Goal: Task Accomplishment & Management: Complete application form

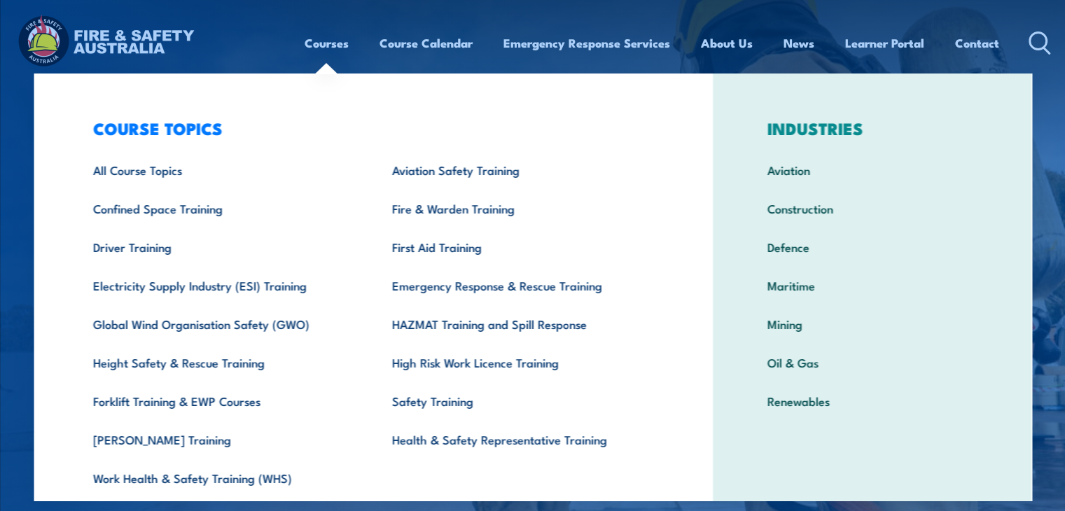
click at [339, 39] on link "Courses" at bounding box center [327, 43] width 44 height 37
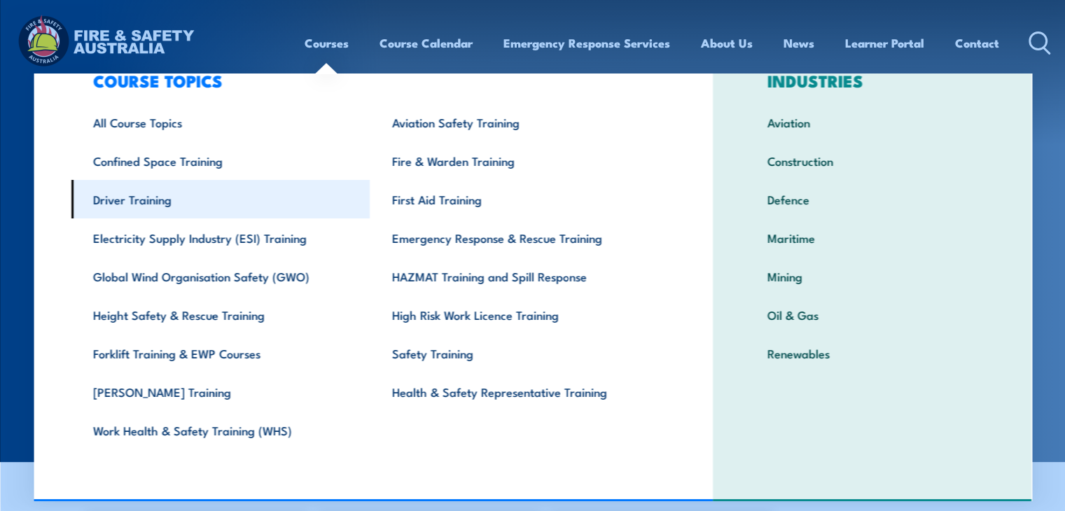
scroll to position [49, 0]
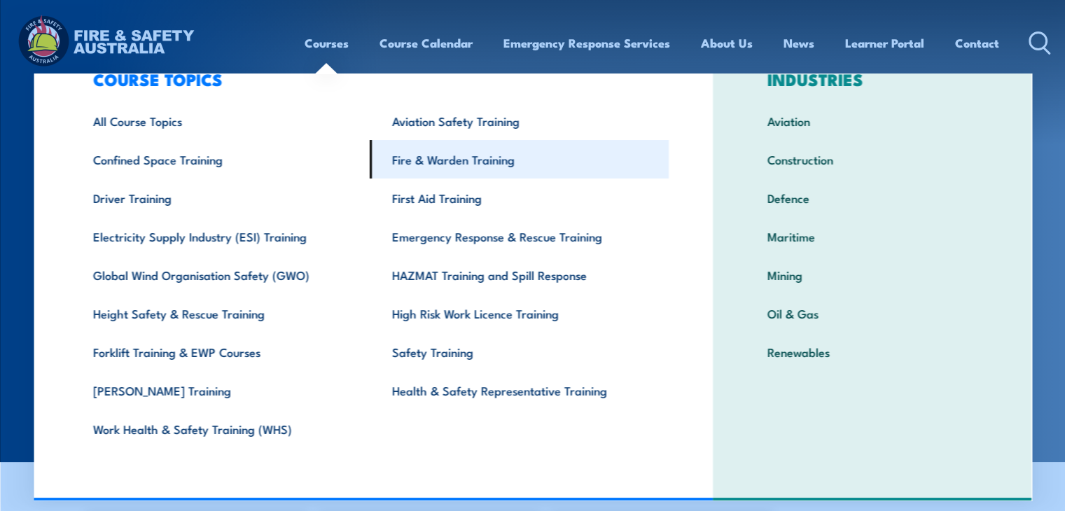
click at [464, 165] on link "Fire & Warden Training" at bounding box center [519, 159] width 299 height 39
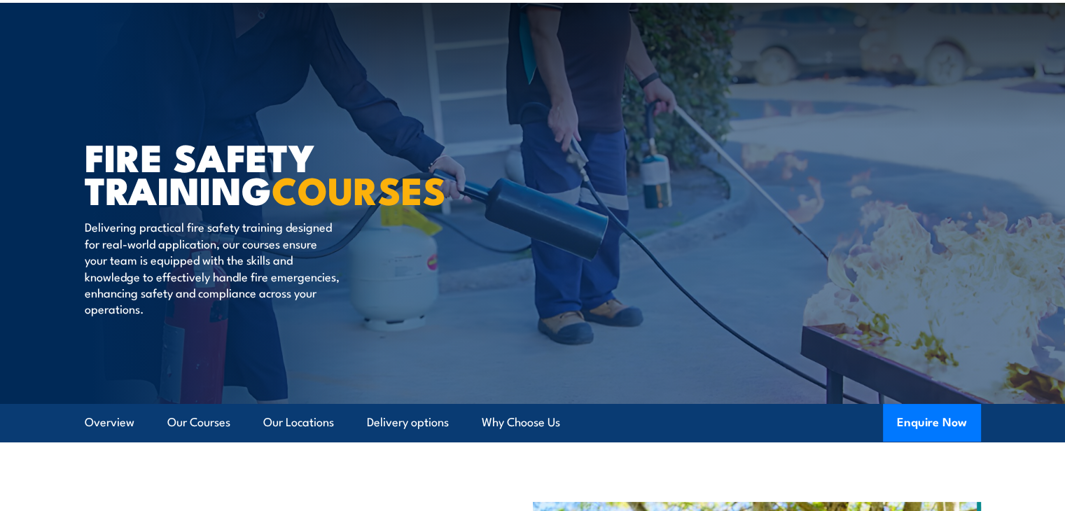
scroll to position [70, 0]
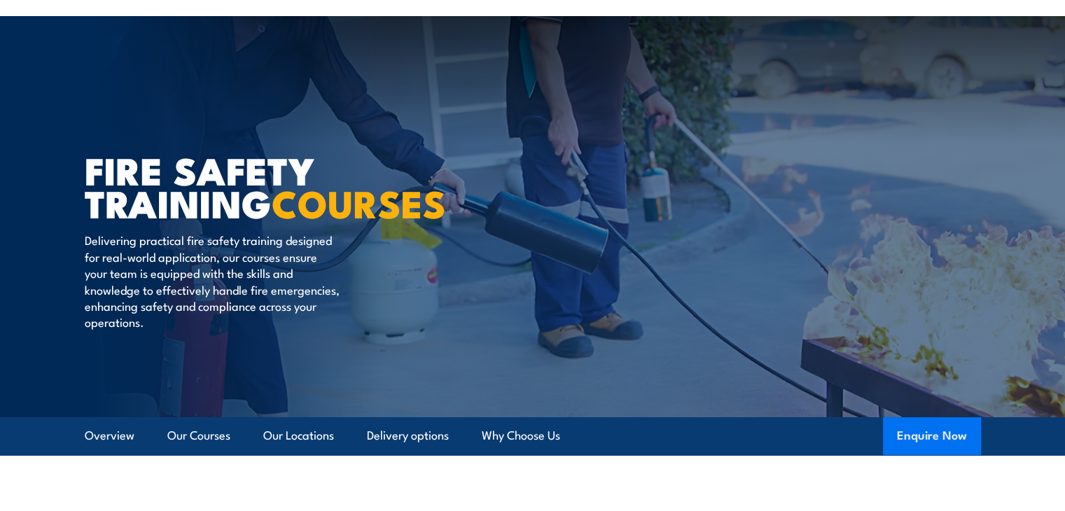
click at [955, 441] on button "Enquire Now" at bounding box center [932, 436] width 98 height 38
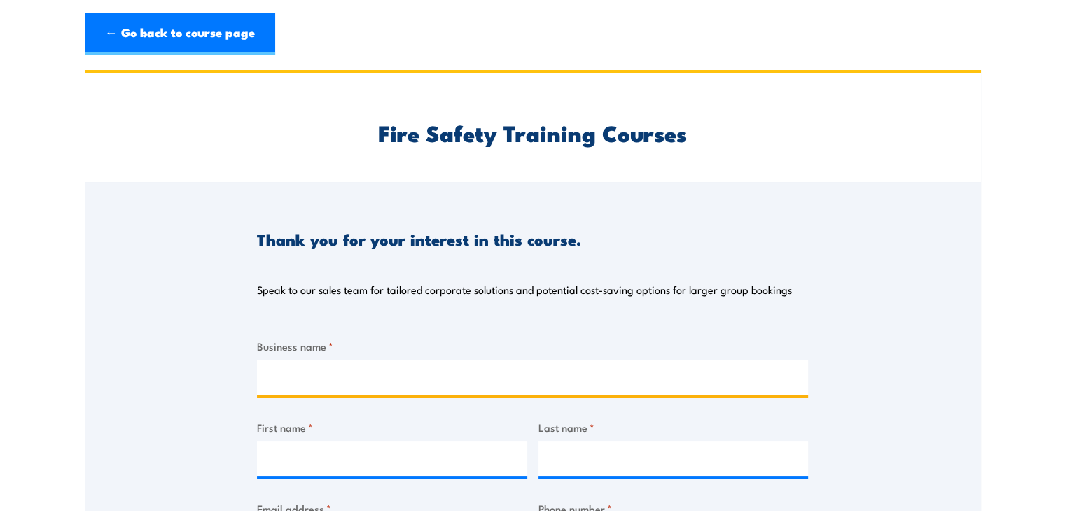
click at [311, 370] on input "Business name *" at bounding box center [532, 377] width 551 height 35
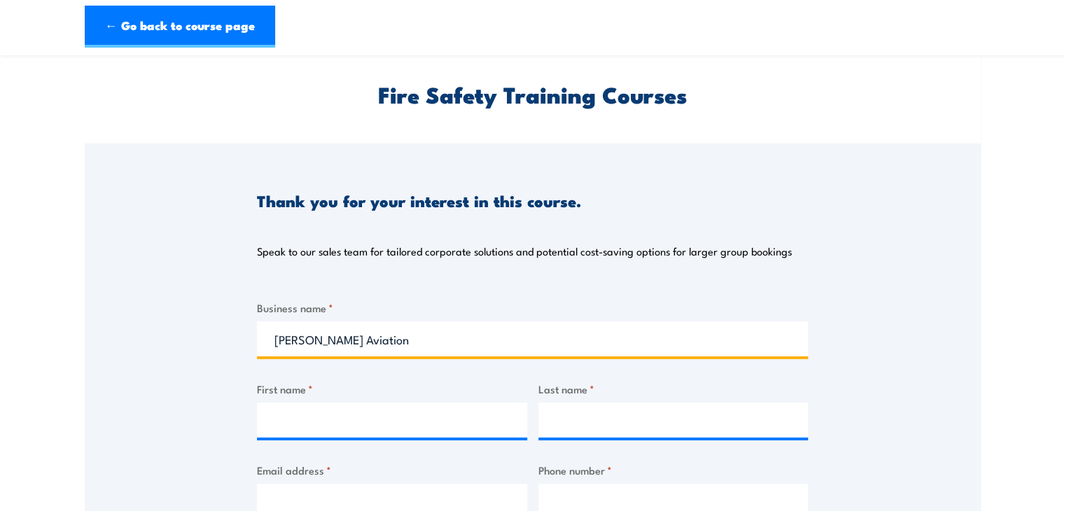
scroll to position [70, 0]
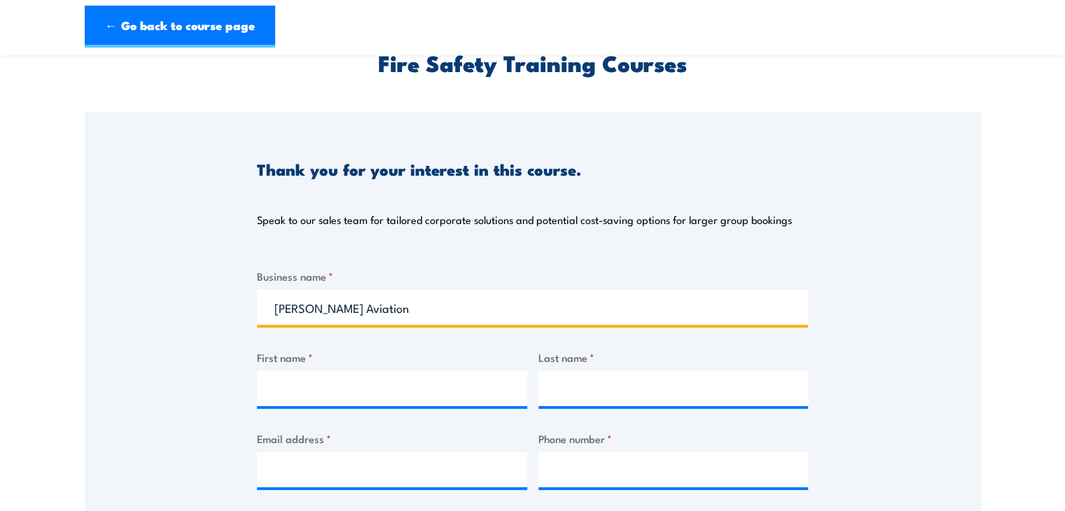
type input "McDermott Aviation"
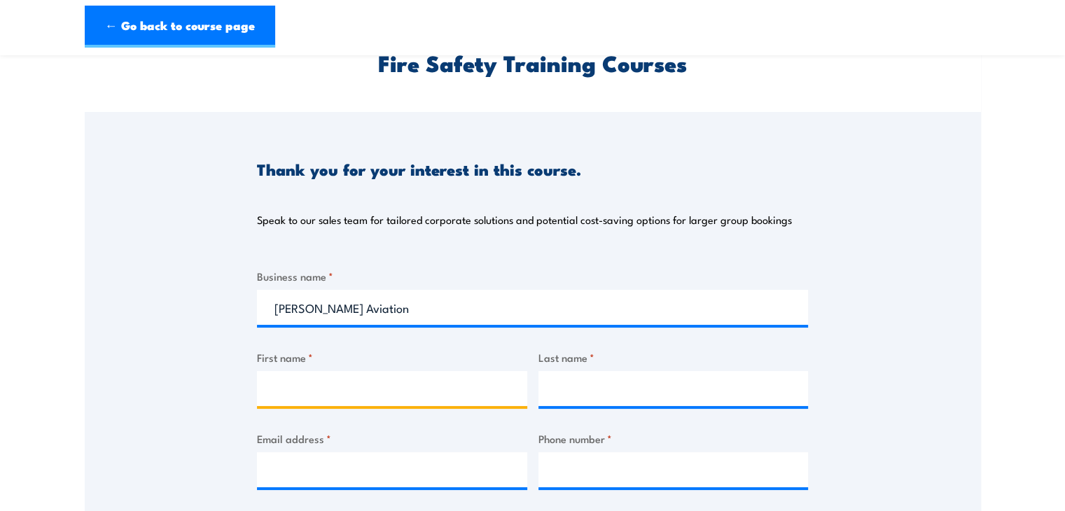
click at [335, 387] on input "First name *" at bounding box center [392, 388] width 270 height 35
type input "Darryn"
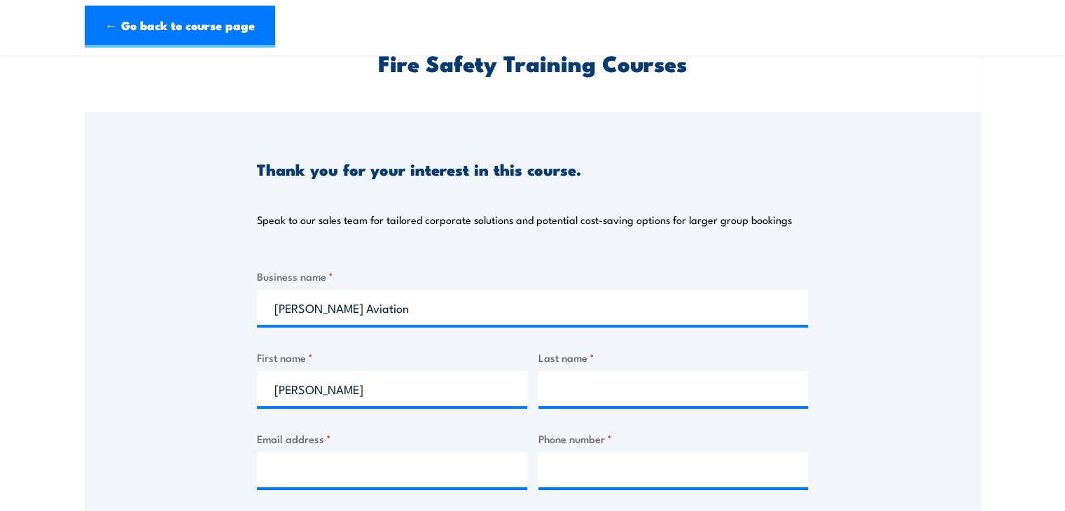
type input "Ragless"
type input "darryn.ragless@mcdermottaviation.com.au"
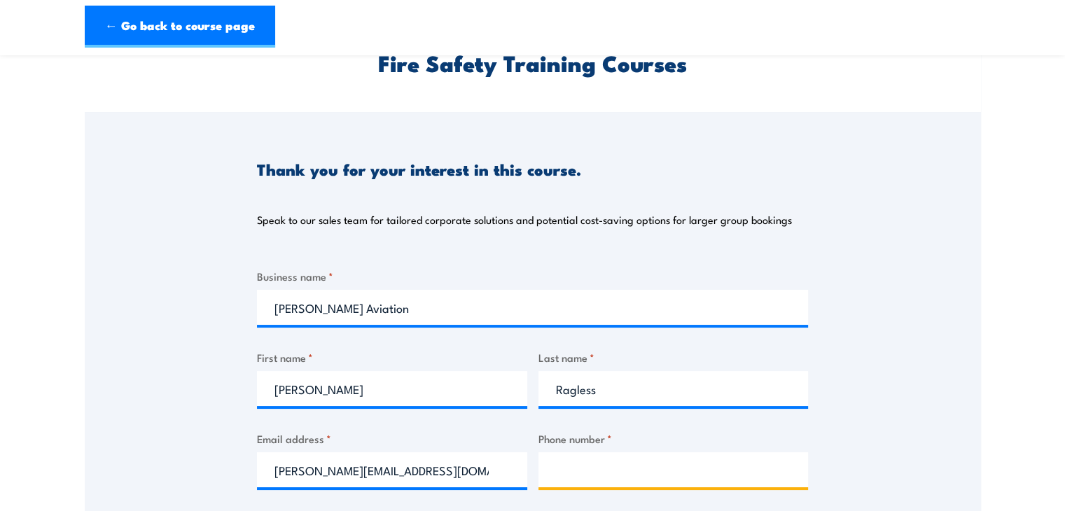
type input "0474499560"
select select "WA"
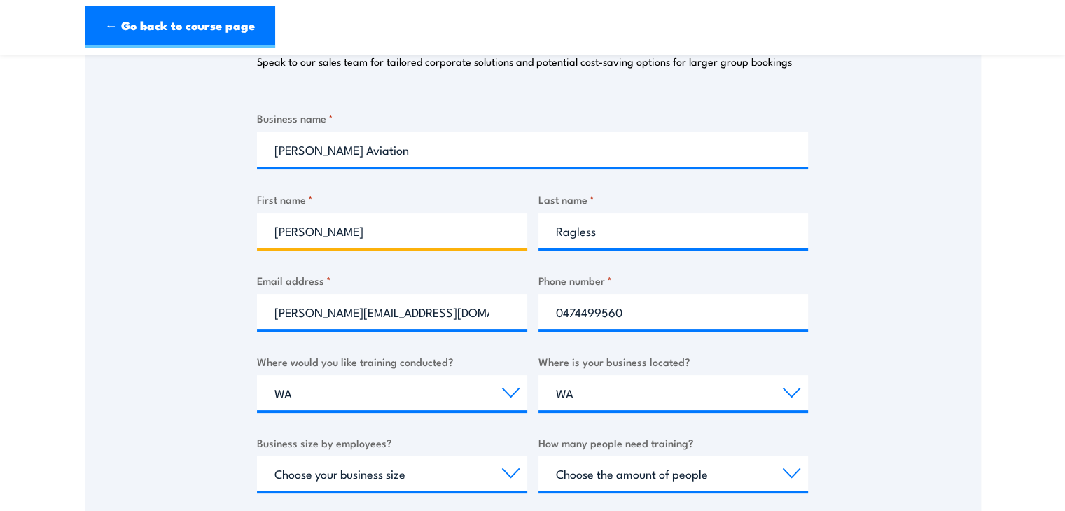
scroll to position [420, 0]
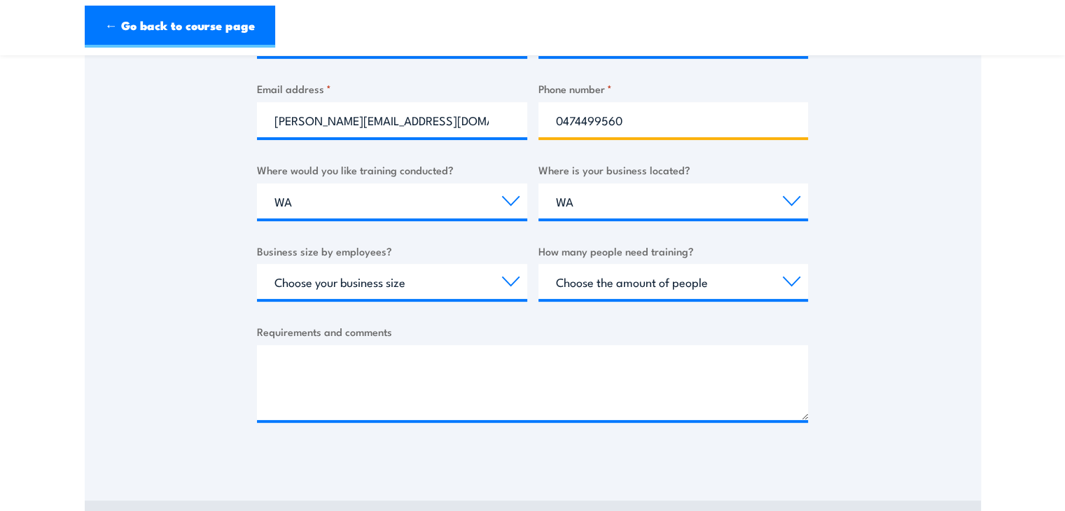
drag, startPoint x: 552, startPoint y: 122, endPoint x: 670, endPoint y: 116, distance: 117.8
click at [669, 117] on input "0474499560" at bounding box center [674, 119] width 270 height 35
type input "9"
type input "0427893515"
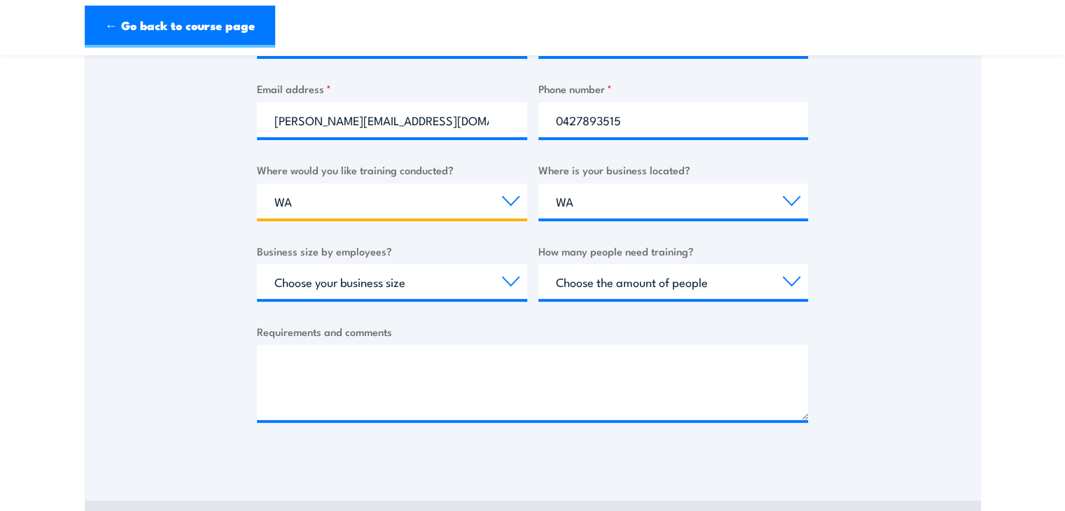
click at [415, 191] on select "Select a state or territory Nationally - multiple locations QLD NSW VIC SA ACT …" at bounding box center [392, 200] width 270 height 35
click at [257, 183] on select "Select a state or territory Nationally - multiple locations QLD NSW VIC SA ACT …" at bounding box center [392, 200] width 270 height 35
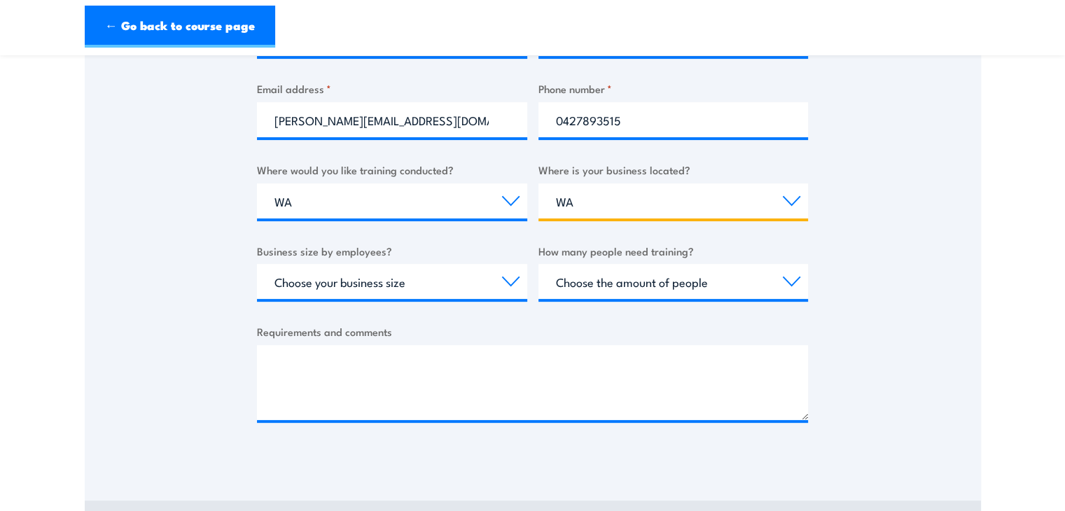
drag, startPoint x: 608, startPoint y: 203, endPoint x: 520, endPoint y: 203, distance: 87.5
click at [511, 202] on div "Business name * McDermott Aviation First name * Darryn Last name * Ragless Emai…" at bounding box center [532, 181] width 551 height 527
click at [539, 183] on select "Select a state or territory QLD NSW VIC SA ACT WA TAS NT" at bounding box center [674, 200] width 270 height 35
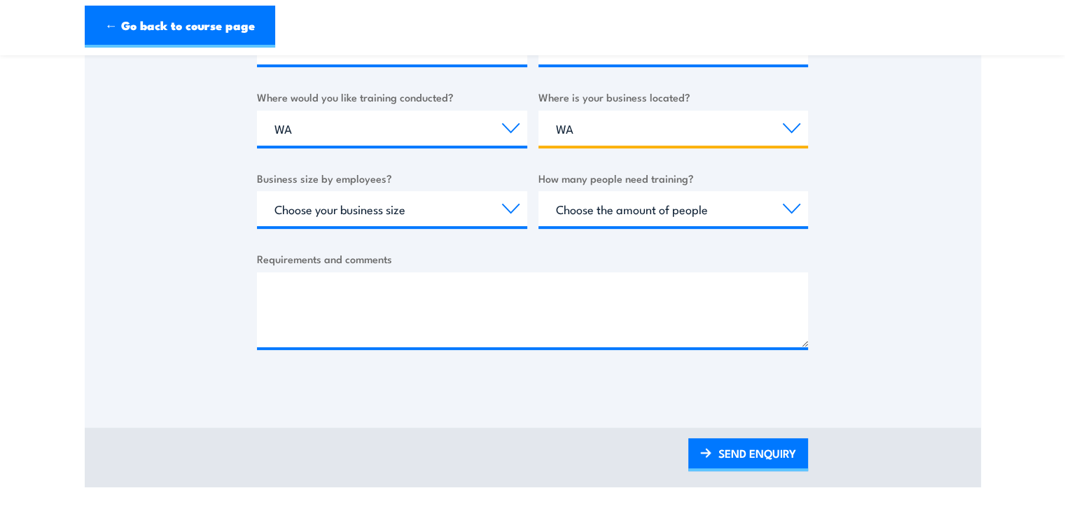
scroll to position [490, 0]
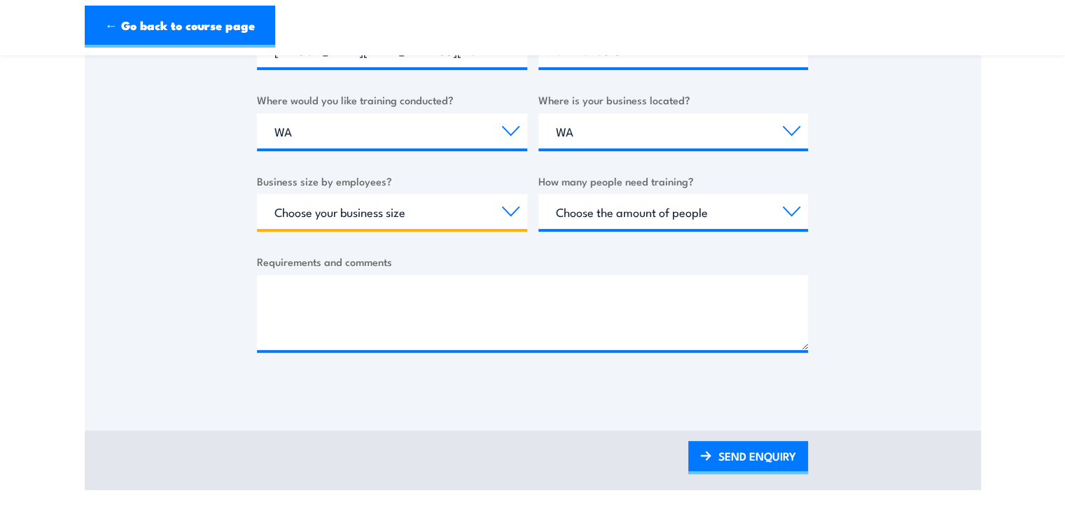
click at [511, 212] on select "Choose your business size 1 to 19 20 to 199 200+" at bounding box center [392, 211] width 270 height 35
select select "1 to 19"
click at [257, 194] on select "Choose your business size 1 to 19 20 to 199 200+" at bounding box center [392, 211] width 270 height 35
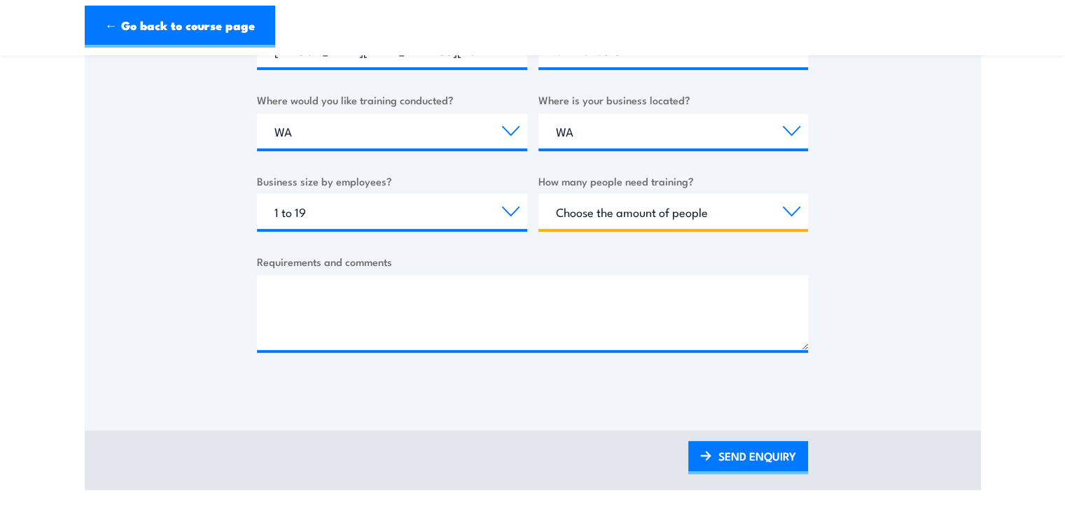
click at [776, 211] on select "Choose the amount of people 1 to 4 5 to 19 20+" at bounding box center [674, 211] width 270 height 35
click at [539, 194] on select "Choose the amount of people 1 to 4 5 to 19 20+" at bounding box center [674, 211] width 270 height 35
click at [784, 214] on select "Choose the amount of people 1 to 4 5 to 19 20+" at bounding box center [674, 211] width 270 height 35
select select "5 to 19"
click at [539, 194] on select "Choose the amount of people 1 to 4 5 to 19 20+" at bounding box center [674, 211] width 270 height 35
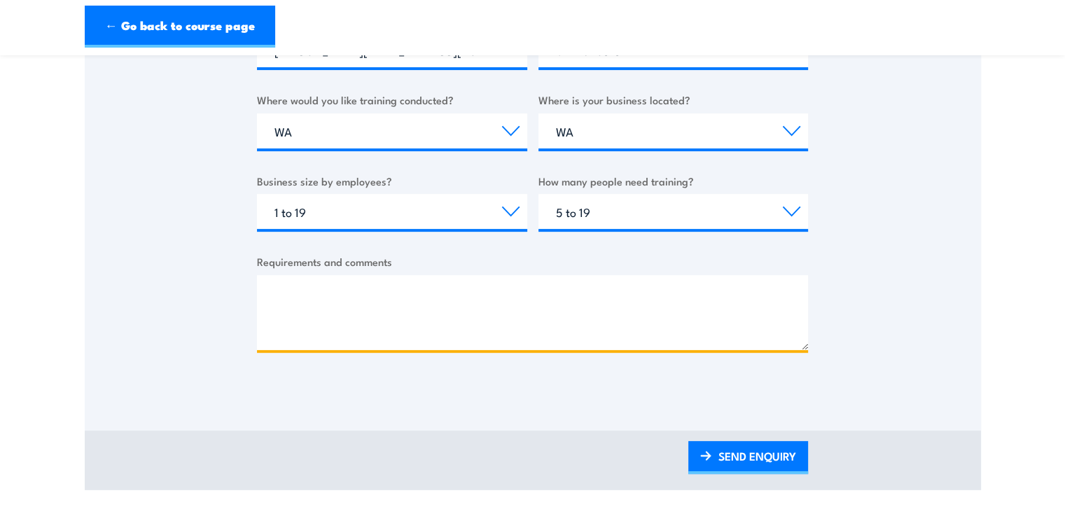
click at [358, 296] on textarea "Requirements and comments" at bounding box center [532, 312] width 551 height 75
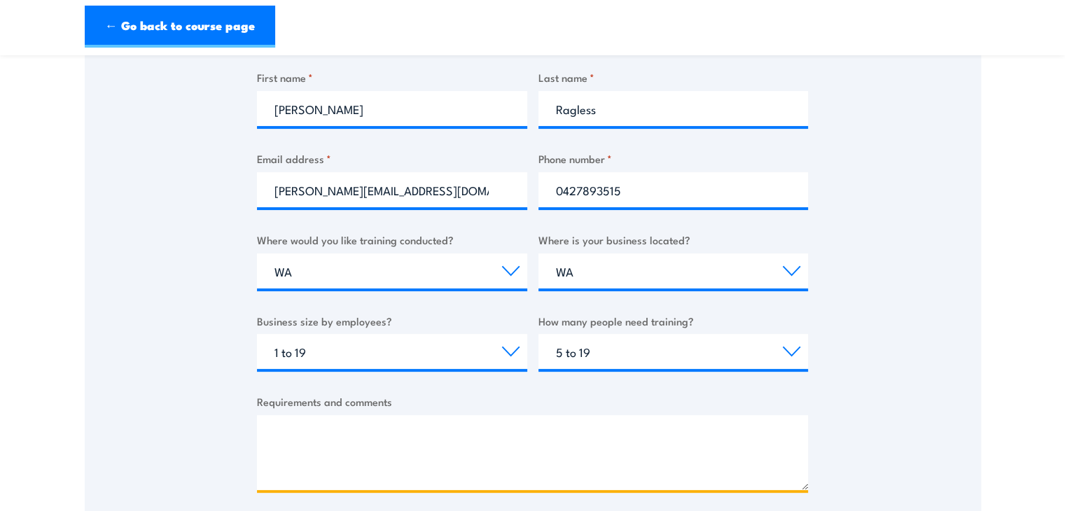
scroll to position [350, 0]
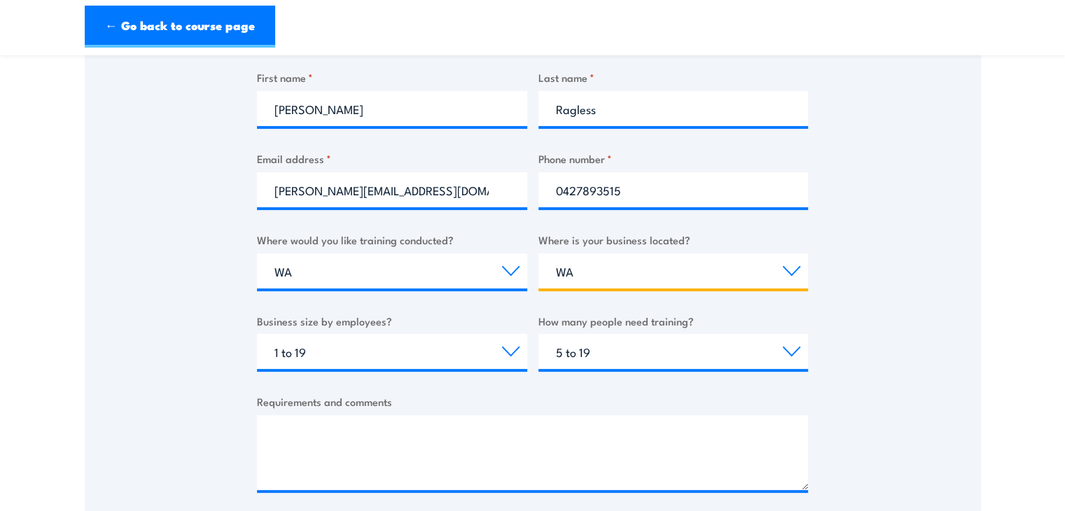
click at [603, 268] on select "Select a state or territory QLD NSW VIC SA ACT WA TAS NT" at bounding box center [674, 271] width 270 height 35
click at [539, 254] on select "Select a state or territory QLD NSW VIC SA ACT WA TAS NT" at bounding box center [674, 271] width 270 height 35
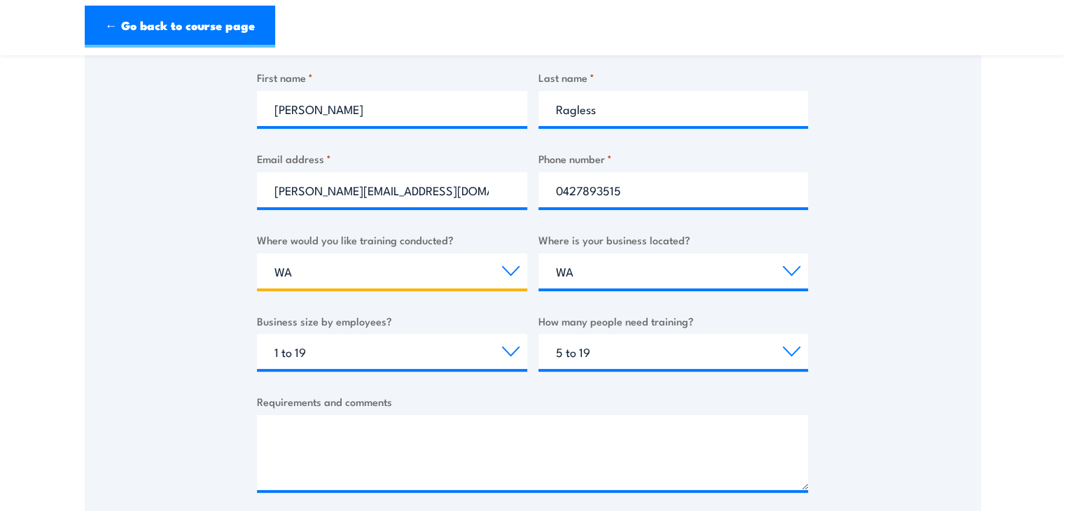
click at [375, 261] on select "Select a state or territory Nationally - multiple locations QLD NSW VIC SA ACT …" at bounding box center [392, 271] width 270 height 35
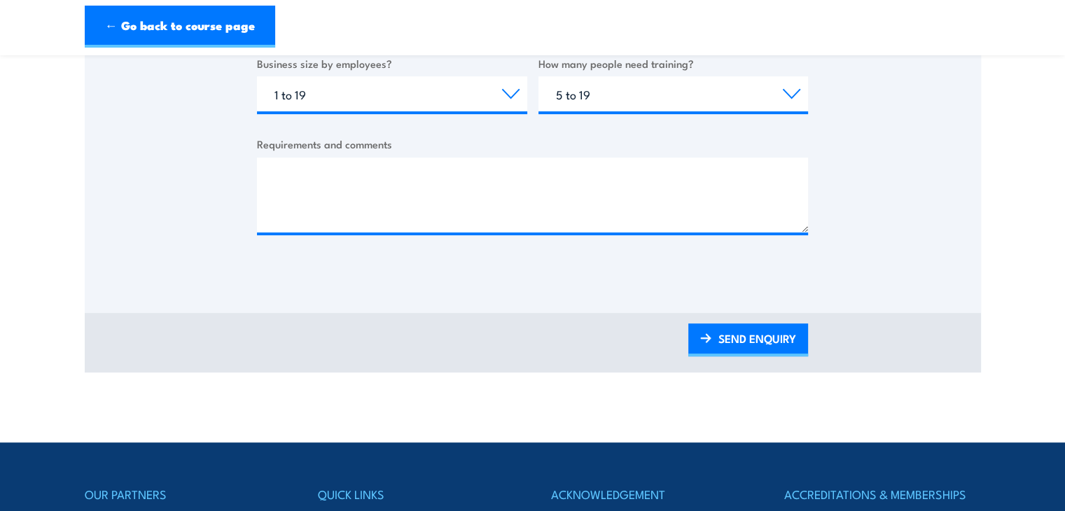
scroll to position [630, 0]
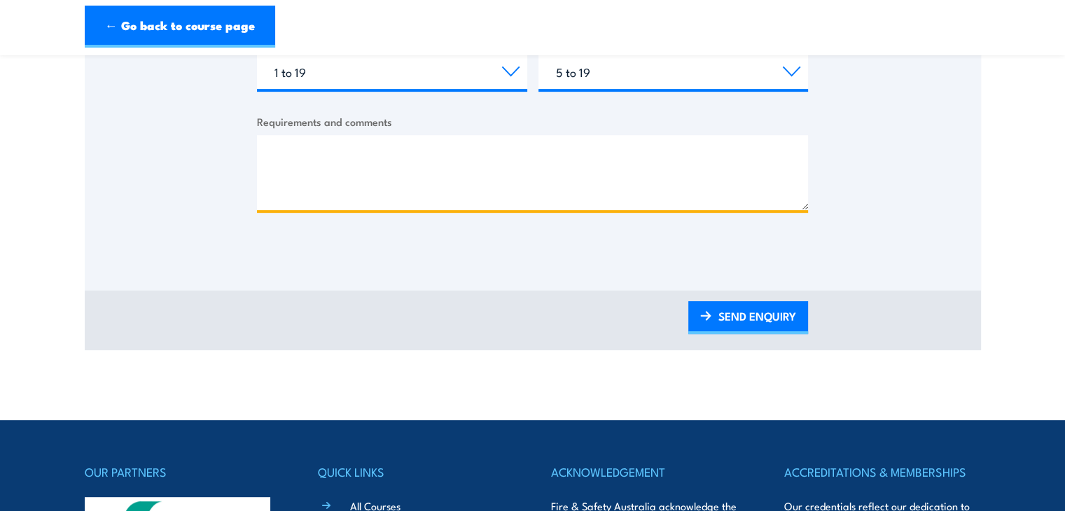
click at [320, 158] on textarea "Requirements and comments" at bounding box center [532, 172] width 551 height 75
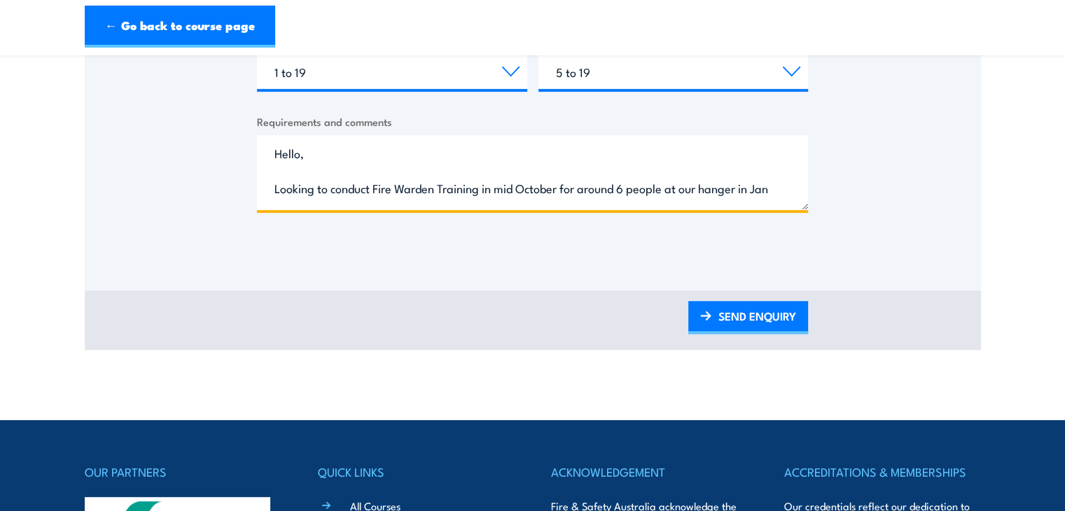
scroll to position [20, 0]
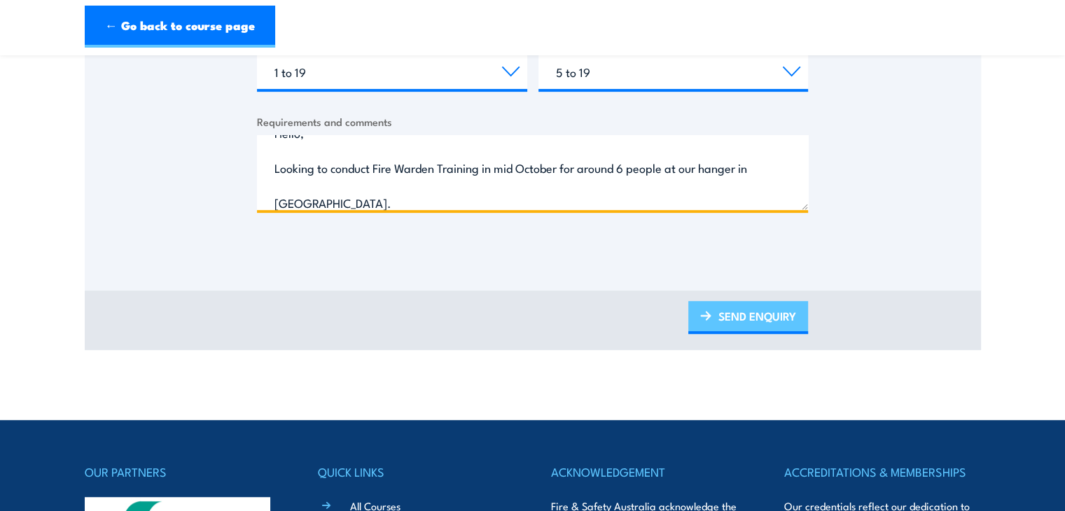
type textarea "Hello, Looking to conduct Fire Warden Training in mid October for around 6 peop…"
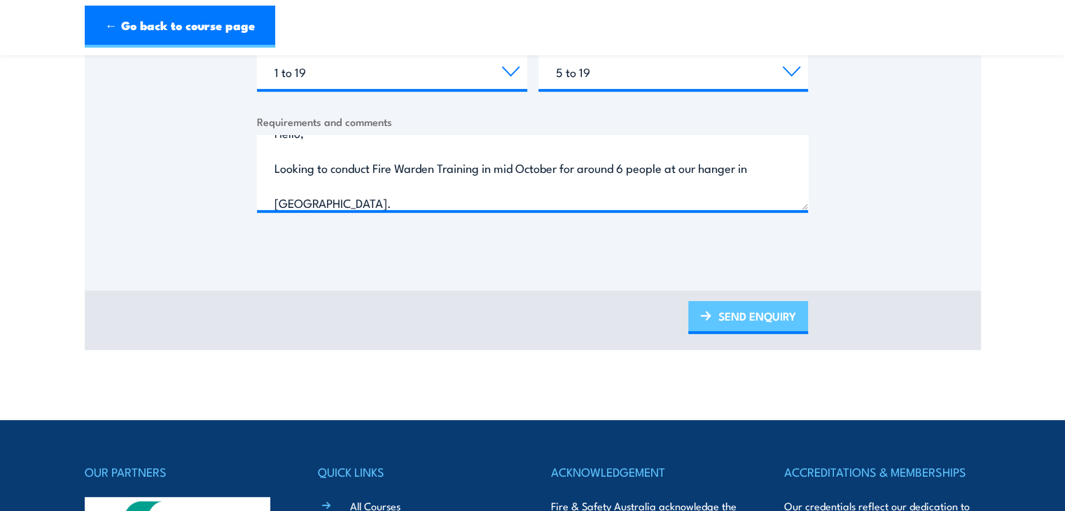
click at [749, 320] on link "SEND ENQUIRY" at bounding box center [748, 317] width 120 height 33
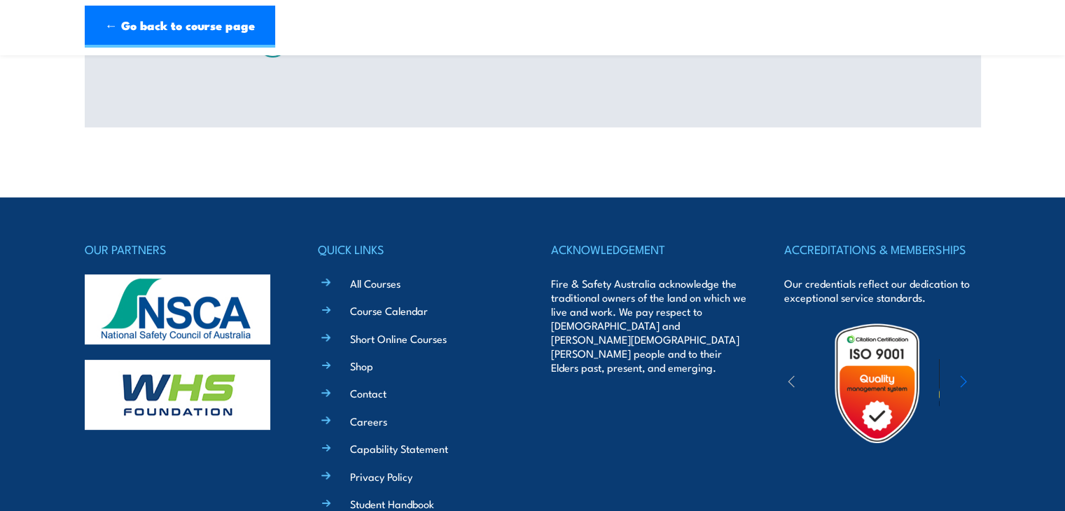
scroll to position [0, 0]
